Goal: Task Accomplishment & Management: Use online tool/utility

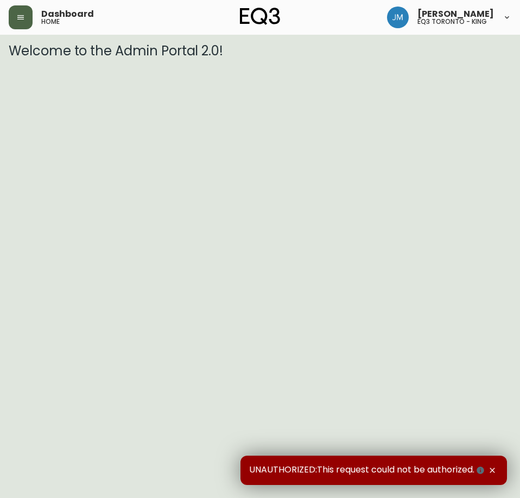
click at [17, 21] on icon "button" at bounding box center [20, 17] width 9 height 9
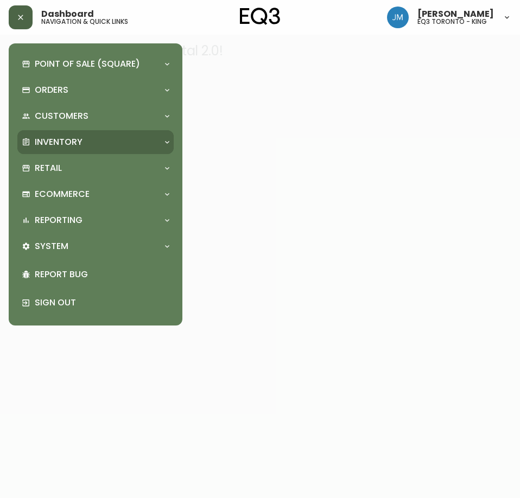
click at [69, 137] on p "Inventory" at bounding box center [59, 142] width 48 height 12
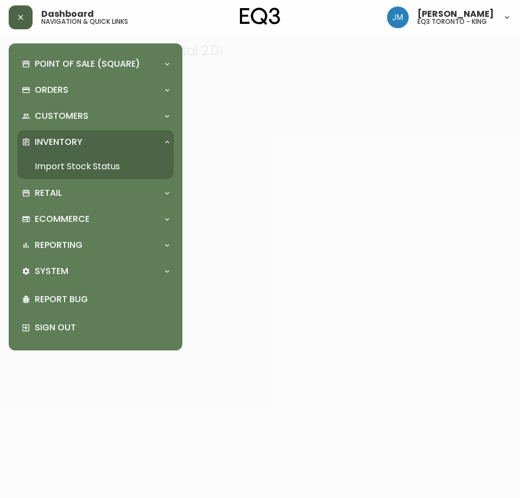
click at [69, 137] on p "Inventory" at bounding box center [59, 142] width 48 height 12
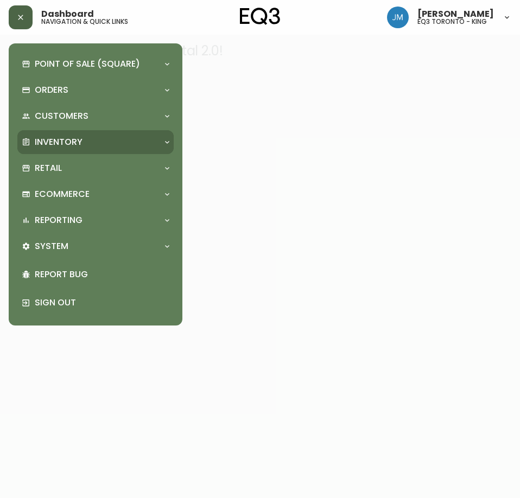
click at [74, 143] on p "Inventory" at bounding box center [59, 142] width 48 height 12
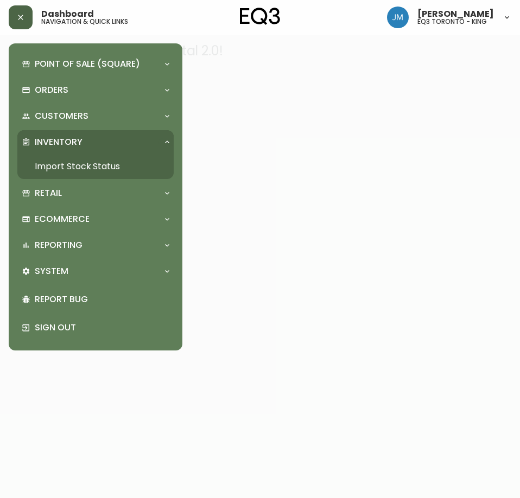
click at [78, 162] on link "Import Stock Status" at bounding box center [95, 166] width 156 height 25
